Goal: Information Seeking & Learning: Understand process/instructions

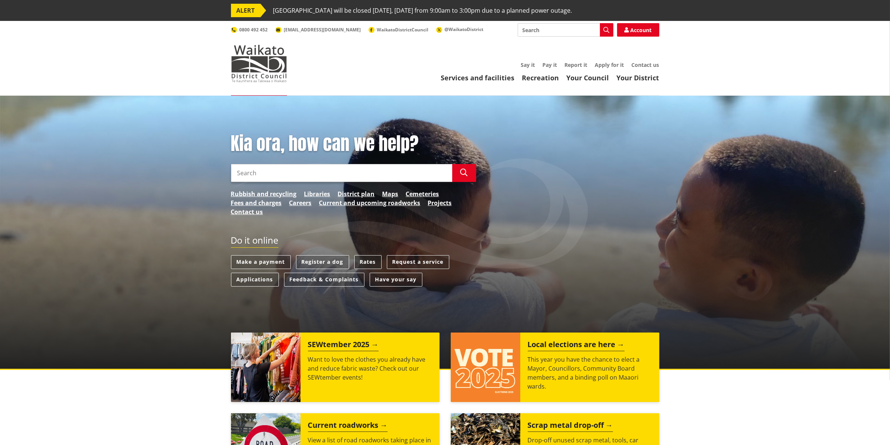
click at [359, 260] on link "Rates" at bounding box center [367, 262] width 27 height 14
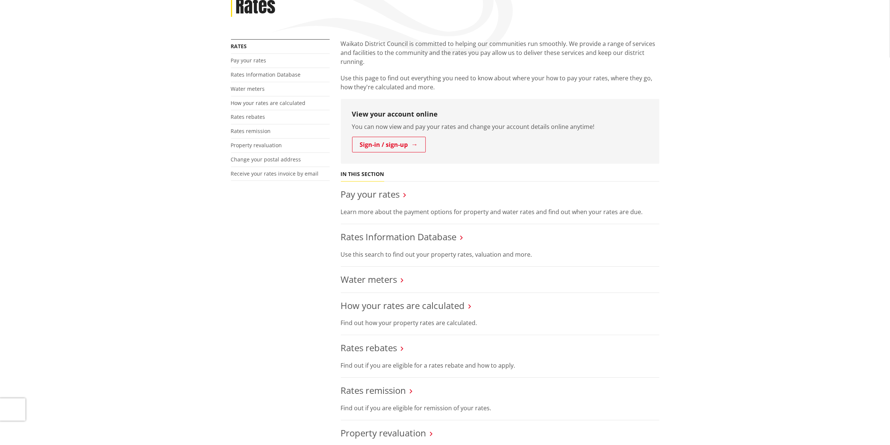
scroll to position [140, 0]
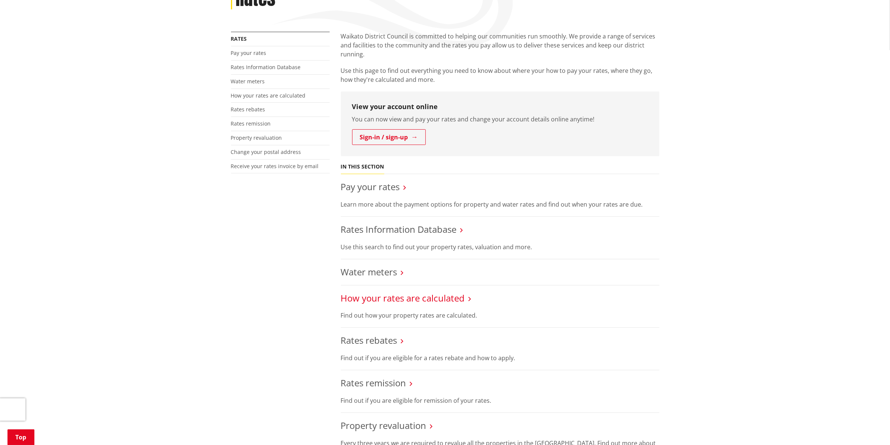
click at [405, 298] on link "How your rates are calculated" at bounding box center [403, 298] width 124 height 12
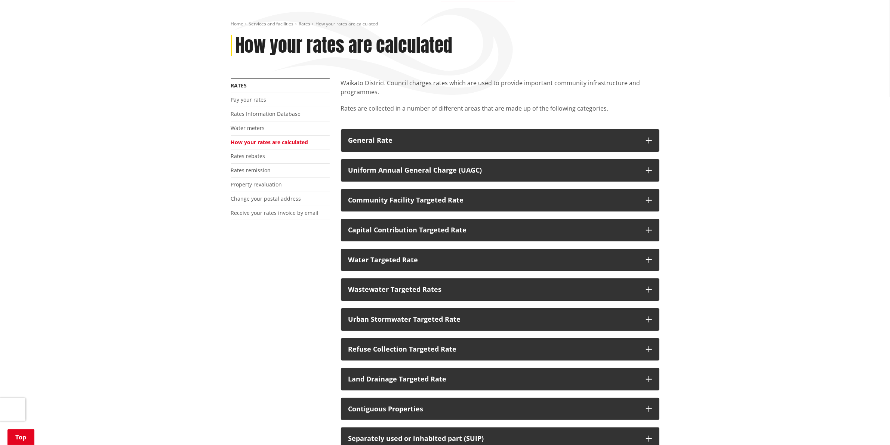
scroll to position [140, 0]
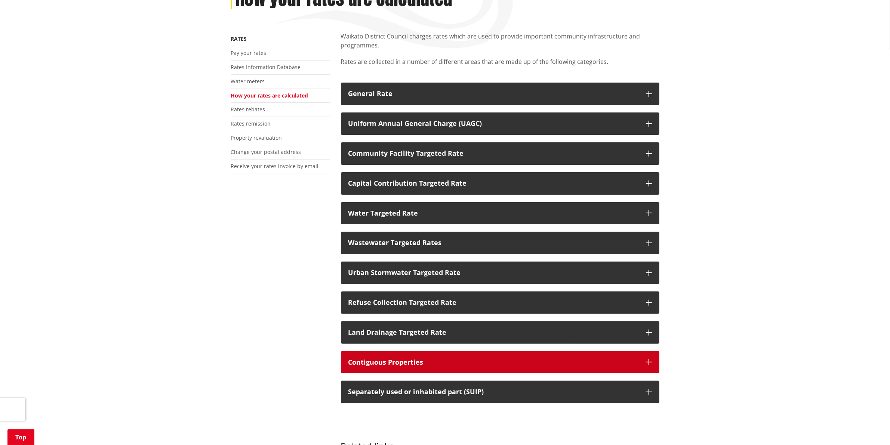
click at [383, 359] on div "Contiguous Properties" at bounding box center [493, 362] width 290 height 7
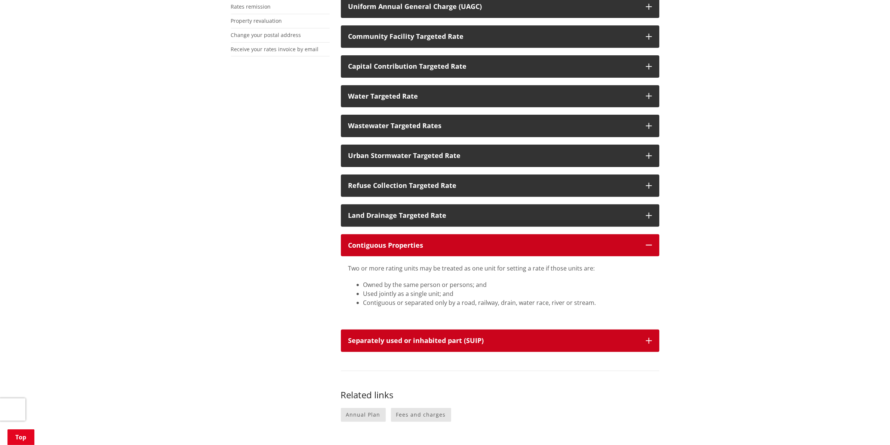
scroll to position [280, 0]
